Goal: Task Accomplishment & Management: Manage account settings

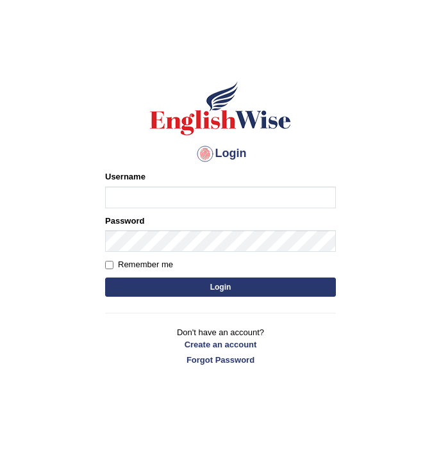
click at [234, 189] on input "Username" at bounding box center [220, 198] width 231 height 22
click at [429, 251] on body "Login Please fix the following errors: Username Password Remember me Login Don'…" at bounding box center [220, 258] width 441 height 473
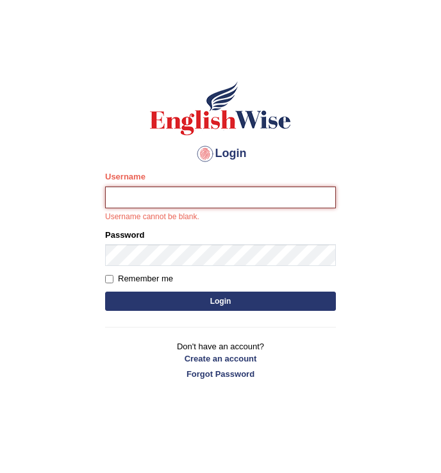
click at [164, 200] on input "Username" at bounding box center [220, 198] width 231 height 22
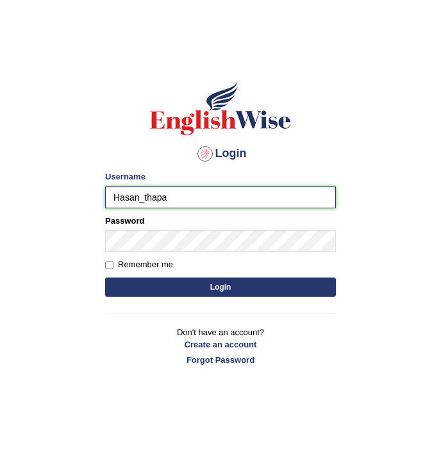
type input "Hasan_thapa"
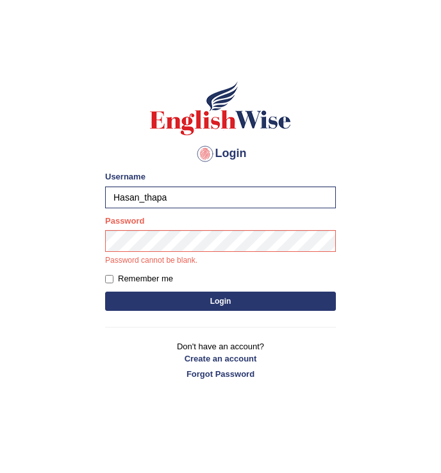
click at [166, 303] on button "Login" at bounding box center [220, 301] width 231 height 19
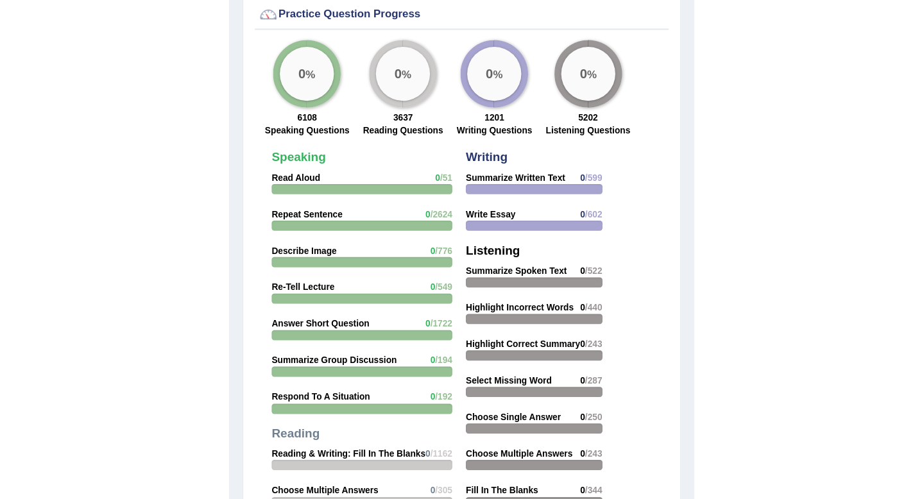
scroll to position [1332, 0]
